Goal: Book appointment/travel/reservation

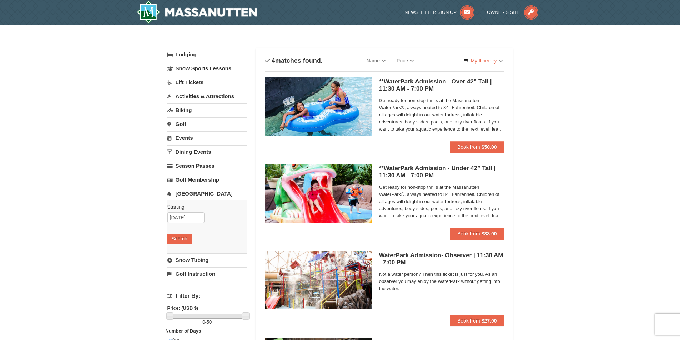
click at [431, 216] on span "Get ready for non-stop thrills at the Massanutten WaterPark®, always heated to …" at bounding box center [441, 202] width 125 height 36
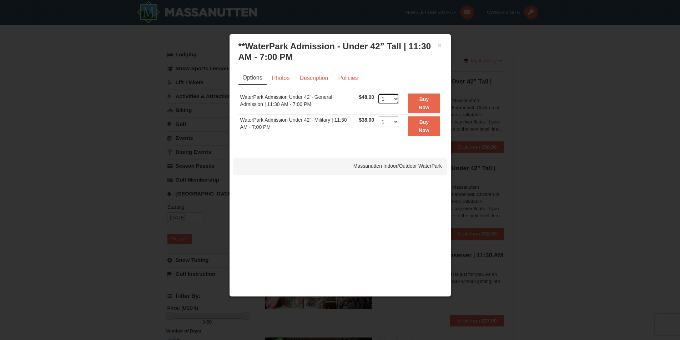
click at [392, 98] on select "1 2 3 4 5 6 7 8 9 10 11 12 13 14 15 16 17 18 19 20 21 22" at bounding box center [388, 99] width 21 height 11
select select "2"
click at [378, 94] on select "1 2 3 4 5 6 7 8 9 10 11 12 13 14 15 16 17 18 19 20 21 22" at bounding box center [388, 99] width 21 height 11
click at [443, 44] on div "× **WaterPark Admission - Under 42” Tall | 11:30 AM - 7:00 PM Massanutten Indoo…" at bounding box center [340, 52] width 214 height 28
click at [442, 43] on div "× **WaterPark Admission - Under 42” Tall | 11:30 AM - 7:00 PM Massanutten Indoo…" at bounding box center [340, 52] width 214 height 28
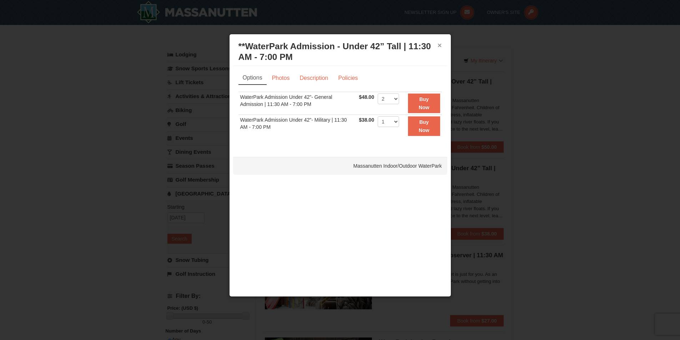
click at [439, 46] on button "×" at bounding box center [440, 45] width 4 height 7
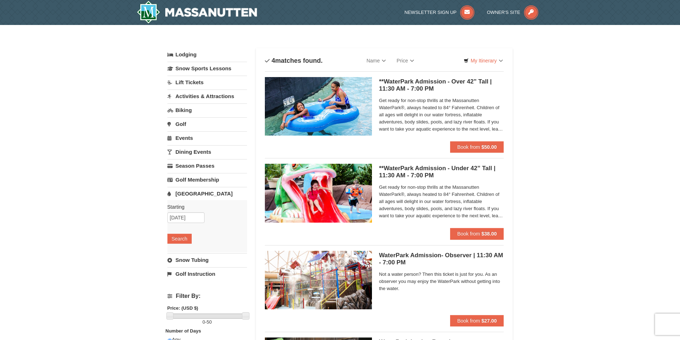
click at [448, 117] on span "Get ready for non-stop thrills at the Massanutten WaterPark®, always heated to …" at bounding box center [441, 115] width 125 height 36
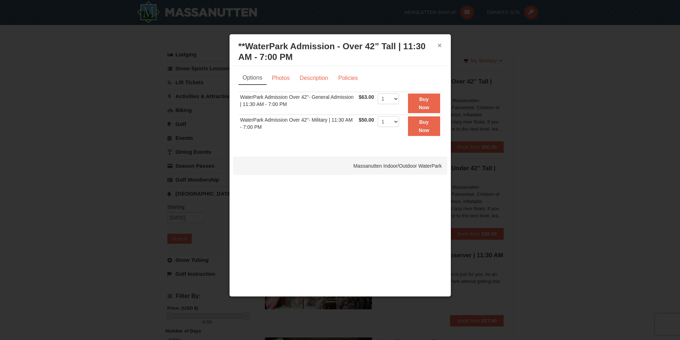
click at [439, 46] on button "×" at bounding box center [440, 45] width 4 height 7
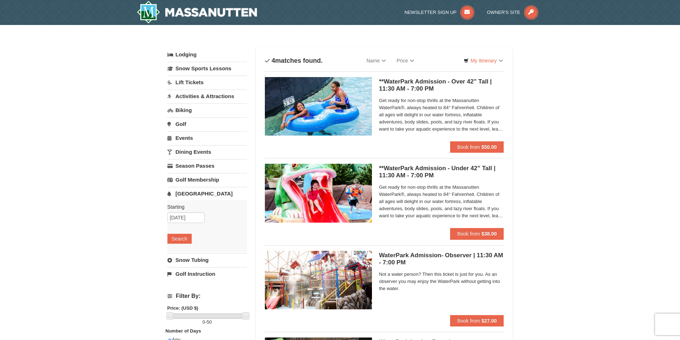
click at [308, 112] on img at bounding box center [318, 106] width 107 height 59
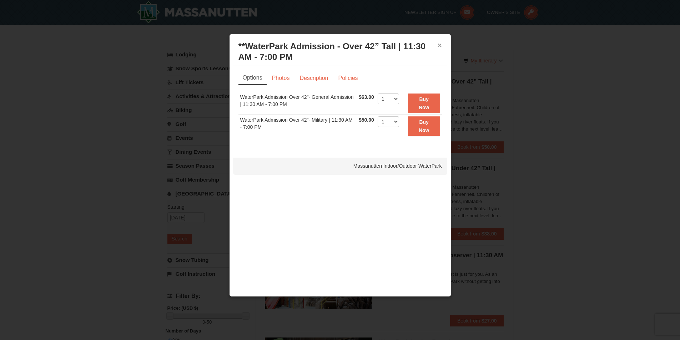
click at [439, 42] on button "×" at bounding box center [440, 45] width 4 height 7
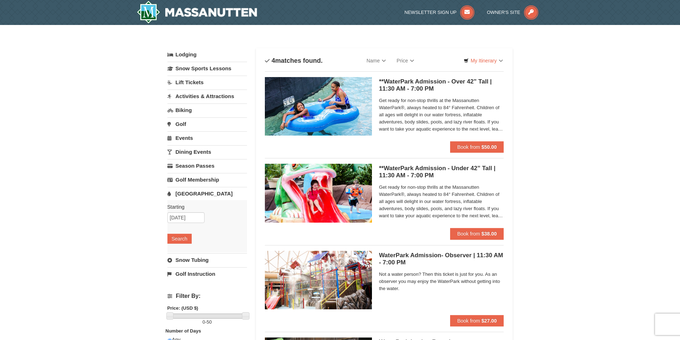
click at [196, 197] on link "[GEOGRAPHIC_DATA]" at bounding box center [207, 193] width 80 height 13
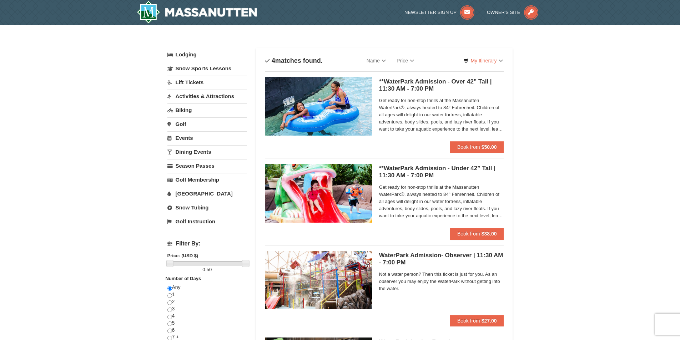
click at [197, 196] on link "[GEOGRAPHIC_DATA]" at bounding box center [207, 193] width 80 height 13
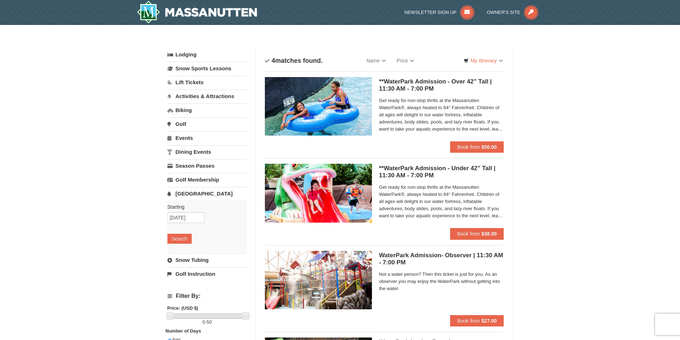
click at [195, 52] on link "Lodging" at bounding box center [207, 54] width 80 height 13
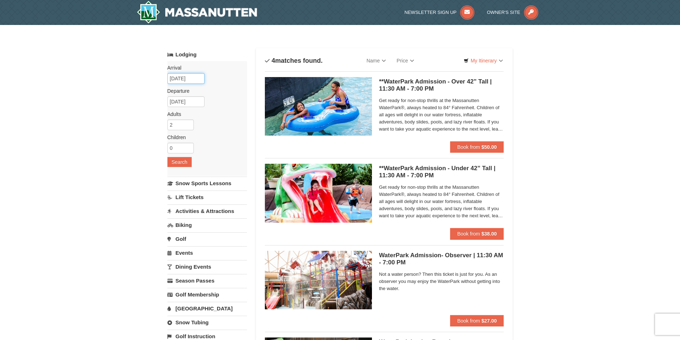
click at [190, 80] on input "[DATE]" at bounding box center [185, 78] width 37 height 11
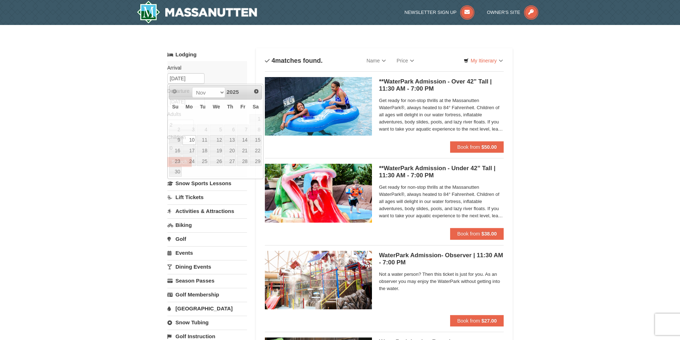
click at [144, 129] on div "× Categories List Filter My Itinerary Questions? [PHONE_NUMBER] Lodging Arrival…" at bounding box center [340, 270] width 680 height 490
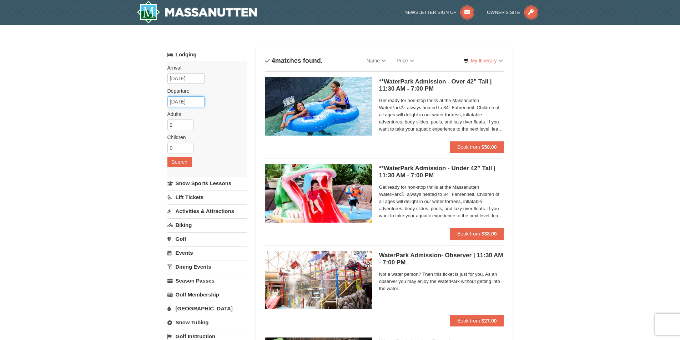
click at [195, 103] on input "[DATE]" at bounding box center [185, 101] width 37 height 11
